Goal: Check status

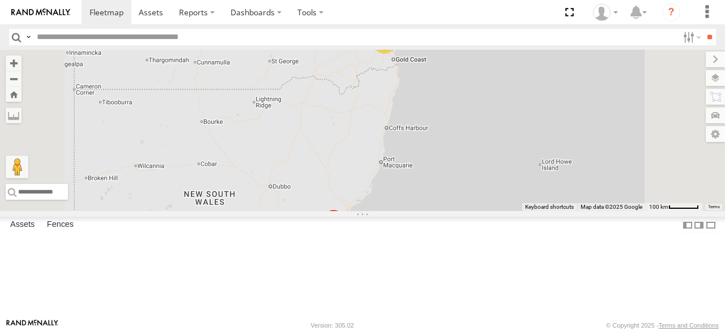
click at [458, 211] on div "[PERSON_NAME] - 349FB3 [PERSON_NAME] - 360NA6 [GEOGRAPHIC_DATA] 14" at bounding box center [362, 130] width 725 height 161
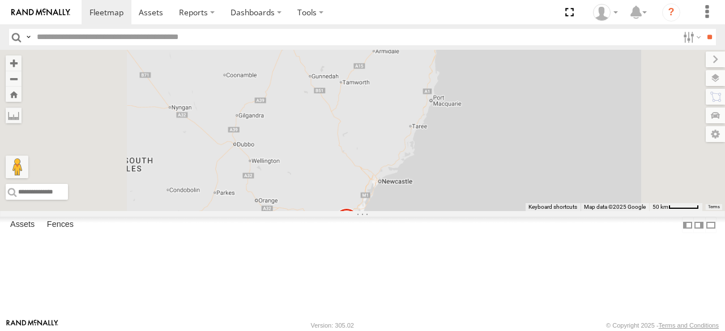
click at [458, 211] on div "[PERSON_NAME] - 349FB3 [PERSON_NAME] - 360NA6 [GEOGRAPHIC_DATA]" at bounding box center [362, 130] width 725 height 161
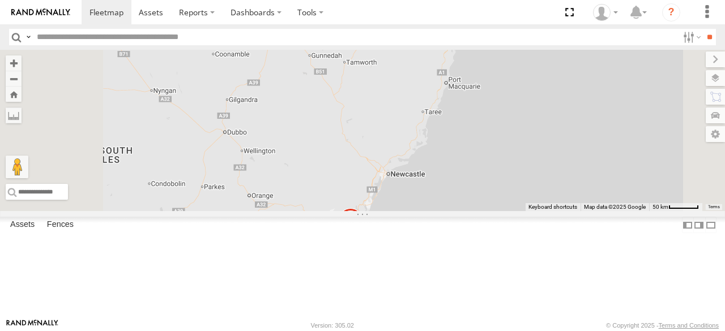
click at [458, 211] on div "[PERSON_NAME] - 349FB3 [PERSON_NAME] - 360NA6 [GEOGRAPHIC_DATA]" at bounding box center [362, 130] width 725 height 161
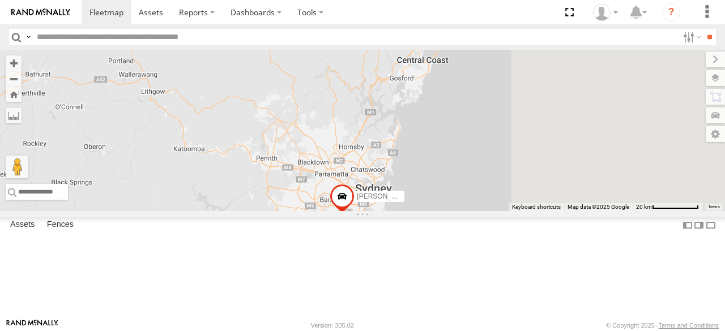
drag, startPoint x: 493, startPoint y: 296, endPoint x: 408, endPoint y: 277, distance: 87.1
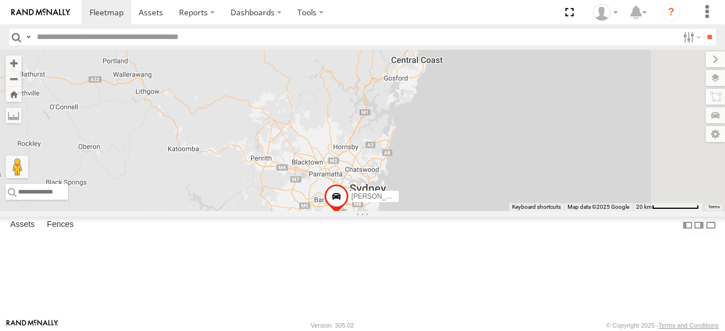
click at [408, 211] on div "[PERSON_NAME] - 349FB3 [PERSON_NAME] - 360NA6 [GEOGRAPHIC_DATA]" at bounding box center [362, 130] width 725 height 161
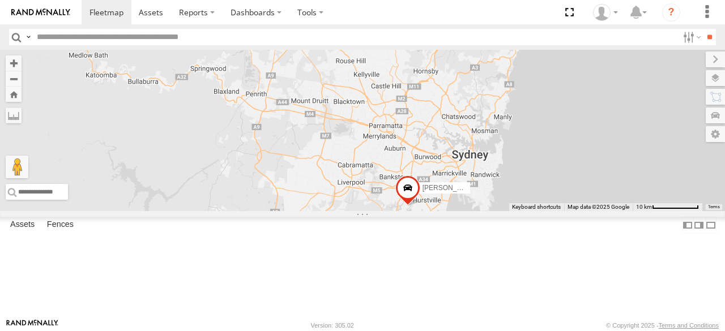
click at [468, 211] on div "[PERSON_NAME] - 349FB3 [PERSON_NAME] - 360NA6 [GEOGRAPHIC_DATA]" at bounding box center [362, 130] width 725 height 161
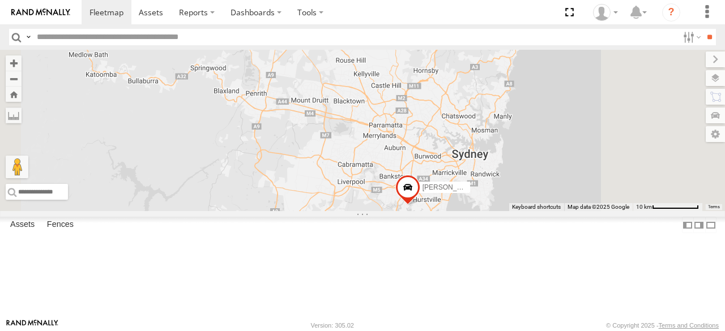
click at [468, 211] on div "[PERSON_NAME] - 349FB3 [PERSON_NAME] - 360NA6 [GEOGRAPHIC_DATA]" at bounding box center [362, 130] width 725 height 161
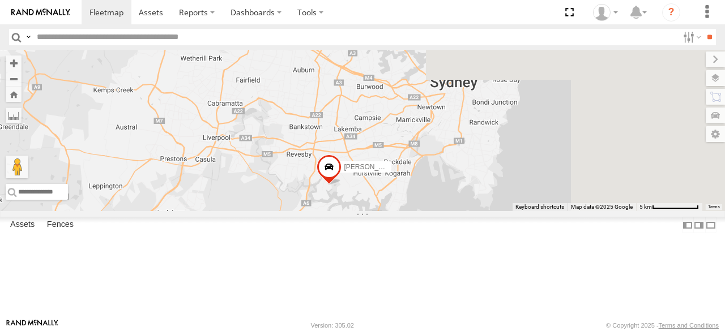
drag, startPoint x: 498, startPoint y: 263, endPoint x: 329, endPoint y: 252, distance: 169.7
click at [329, 211] on div "[PERSON_NAME] - 349FB3 [PERSON_NAME] - 360NA6 [GEOGRAPHIC_DATA]" at bounding box center [362, 130] width 725 height 161
